Goal: Task Accomplishment & Management: Use online tool/utility

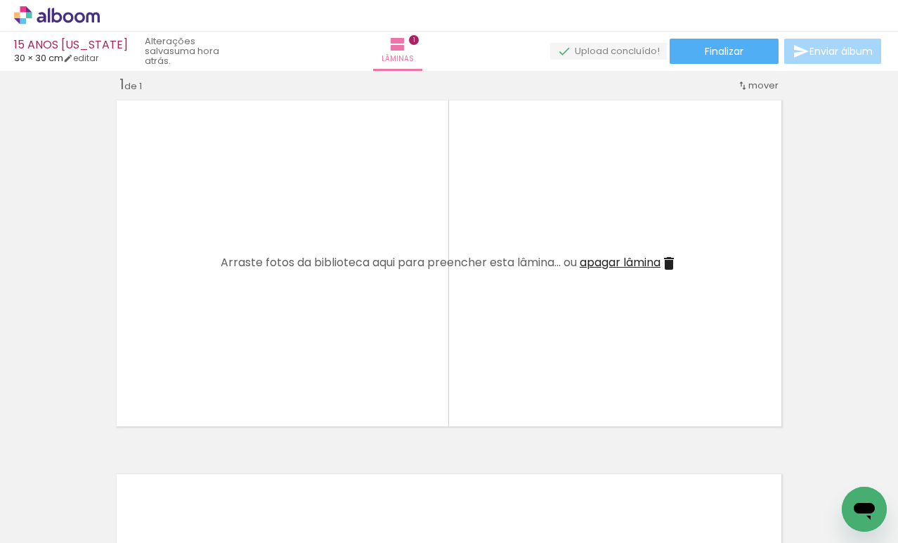
scroll to position [418, 0]
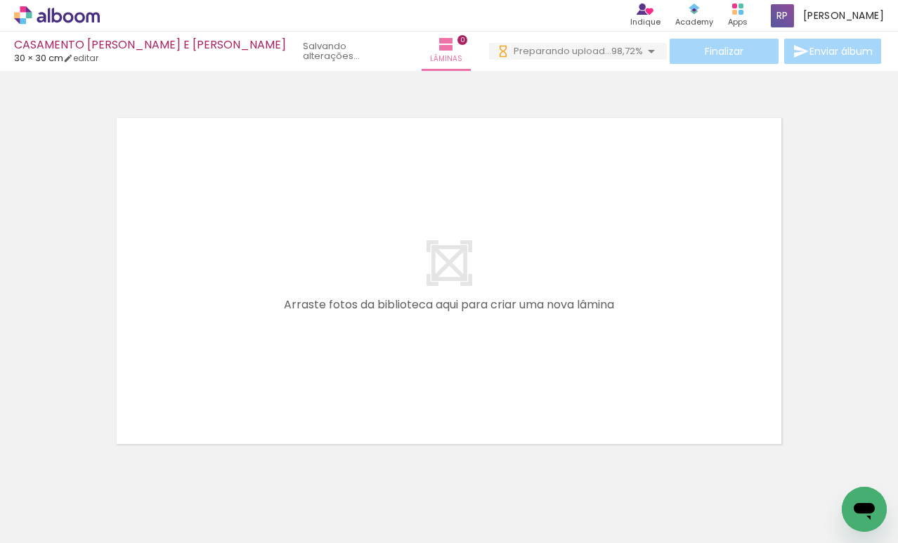
scroll to position [18, 0]
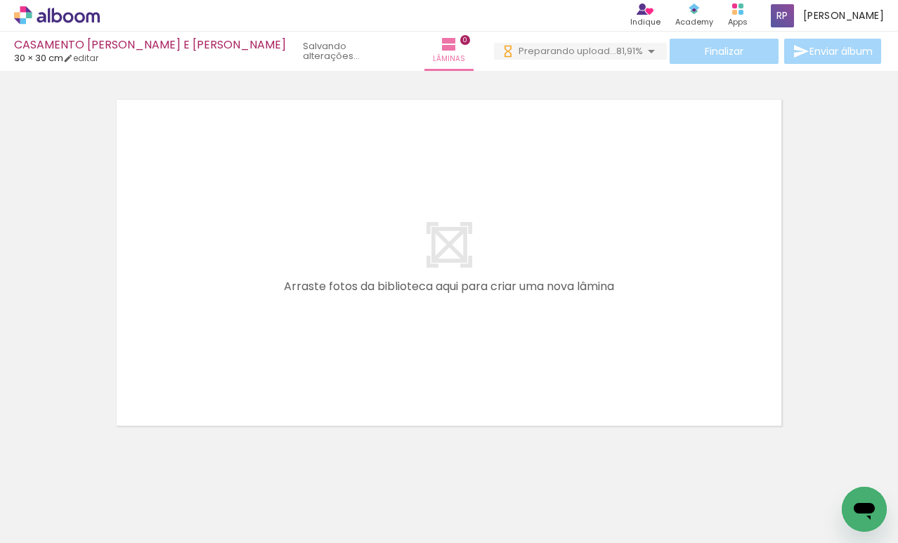
click at [588, 46] on span "Preparando upload..." at bounding box center [567, 50] width 98 height 13
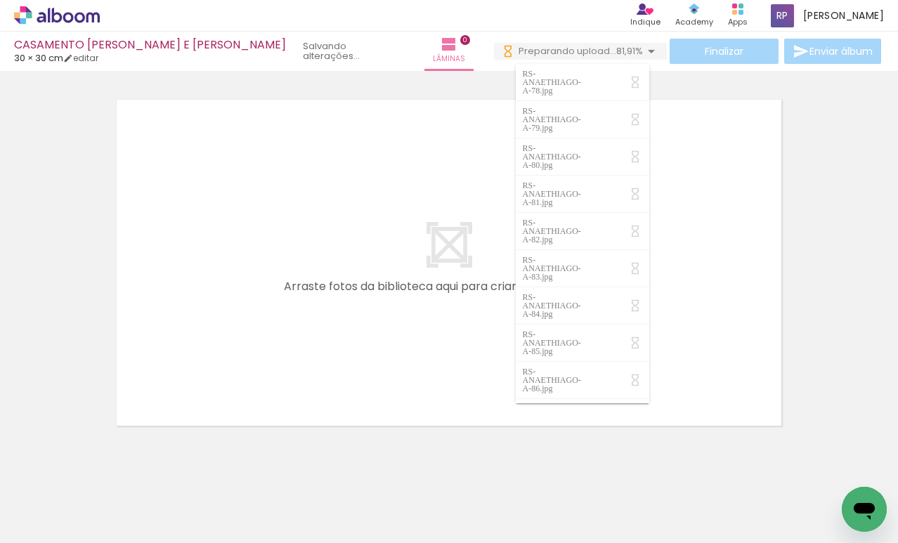
click at [719, 98] on quentale-layouter at bounding box center [448, 262] width 677 height 339
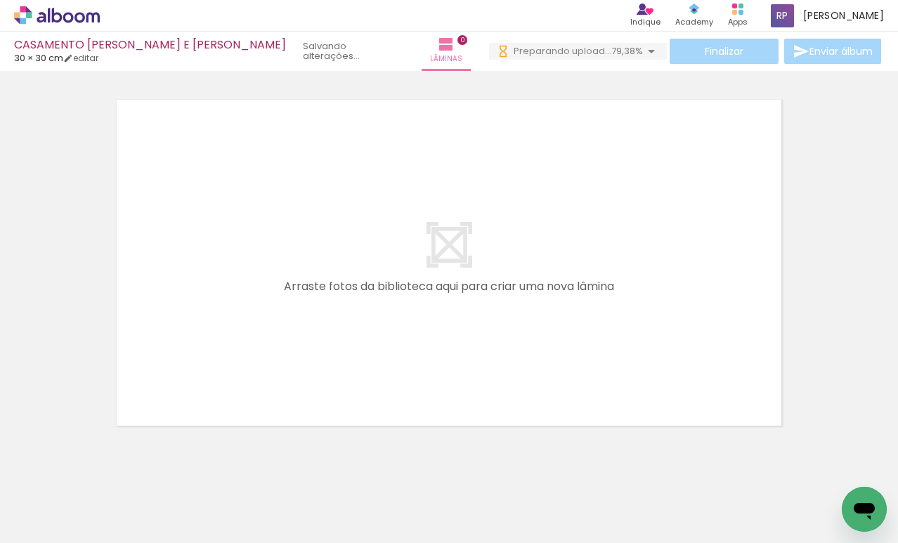
scroll to position [0, 0]
click at [643, 48] on iron-icon at bounding box center [651, 51] width 17 height 17
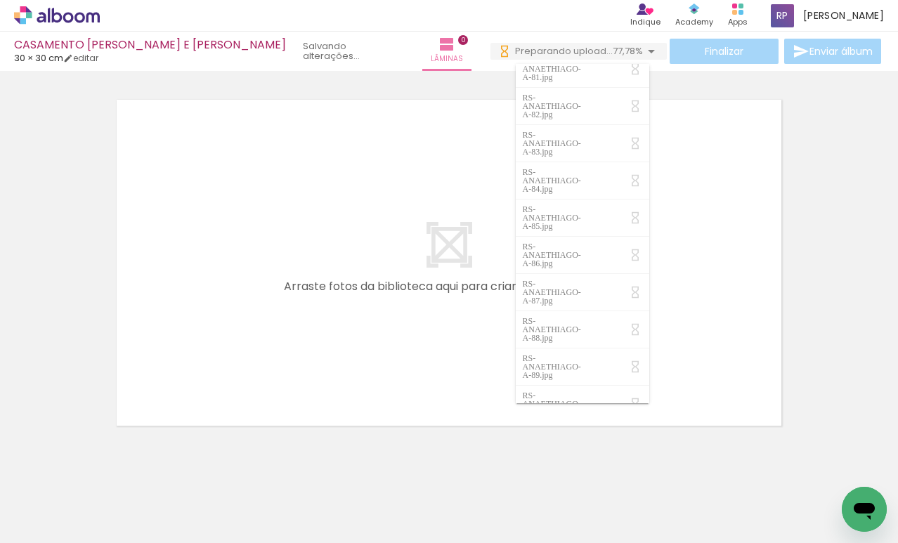
scroll to position [233, 0]
click at [747, 141] on quentale-layouter at bounding box center [448, 262] width 677 height 339
